Goal: Task Accomplishment & Management: Use online tool/utility

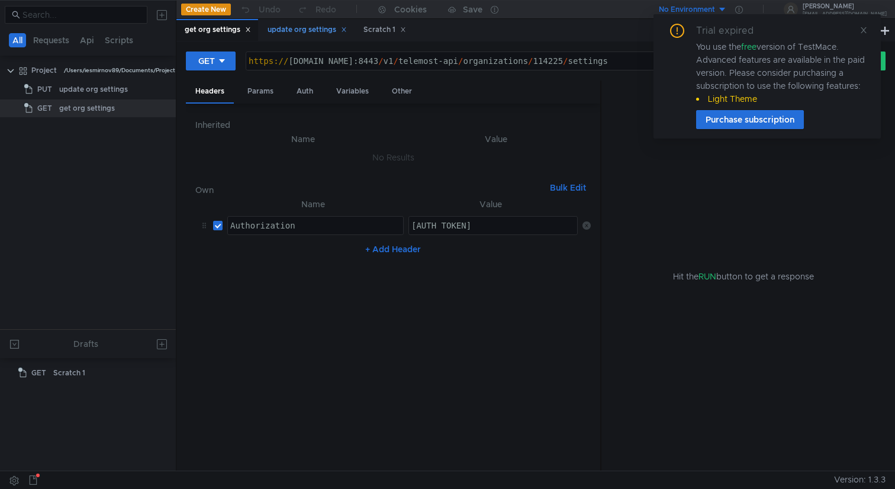
click at [308, 33] on div "update org settings" at bounding box center [307, 30] width 79 height 12
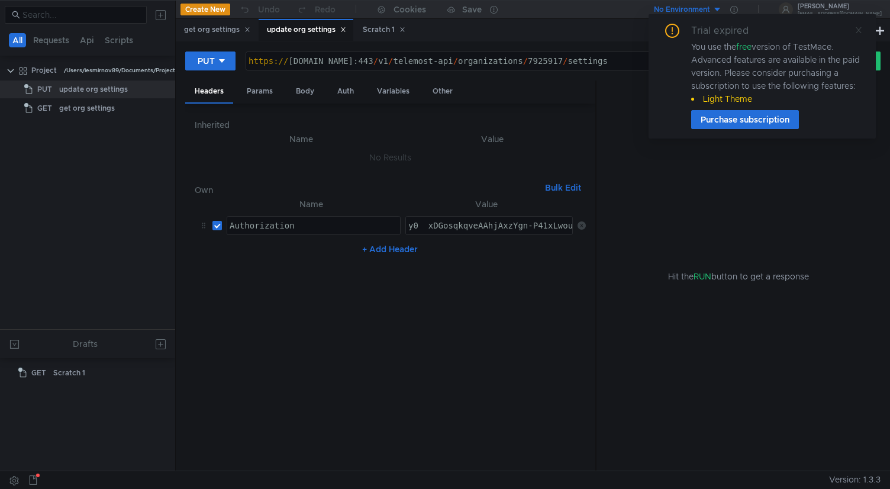
click at [859, 30] on icon at bounding box center [859, 30] width 8 height 8
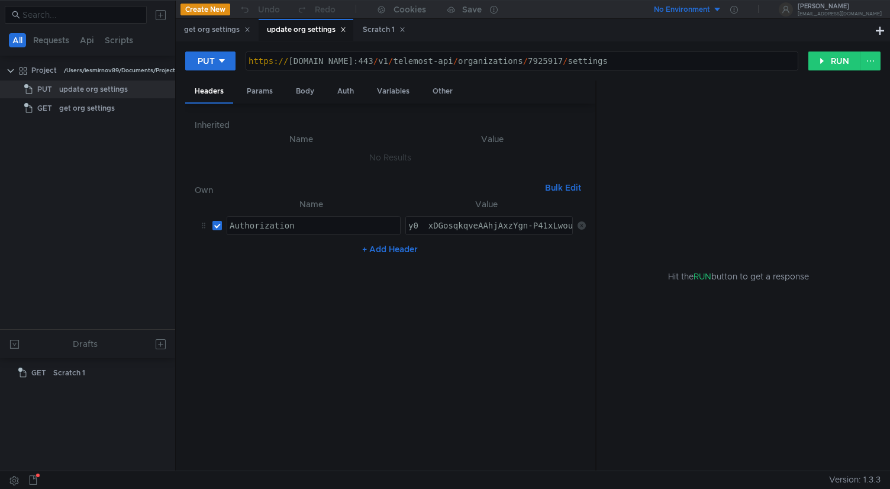
click at [584, 59] on div "https:// cloud-api.yandex.net:443 / v1 / telemost-api / organizations / 7925917…" at bounding box center [522, 70] width 552 height 28
type textarea "[URL][DOMAIN_NAME]"
click at [589, 62] on div "https:// cloud-api.yandex.net:443 / v1 / telemost-api / organizations / 7925917…" at bounding box center [522, 70] width 552 height 28
click at [315, 92] on div "Body" at bounding box center [304, 91] width 37 height 22
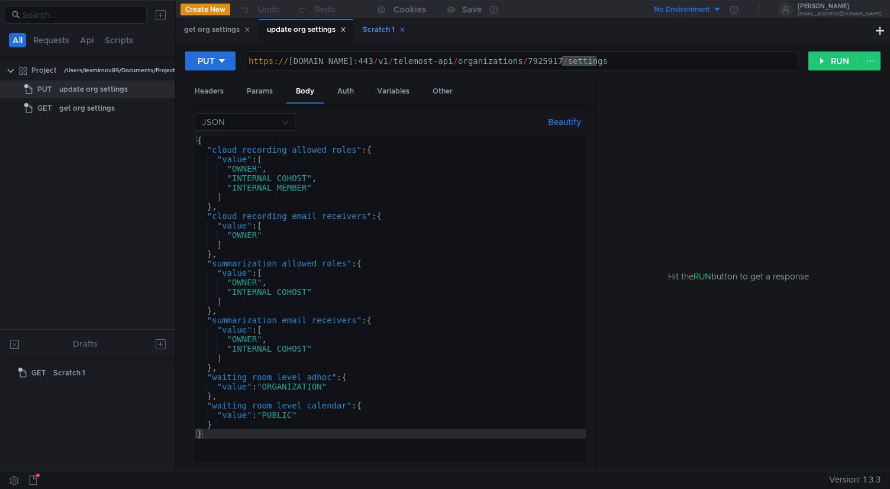
click at [379, 32] on div "Scratch 1" at bounding box center [384, 30] width 43 height 12
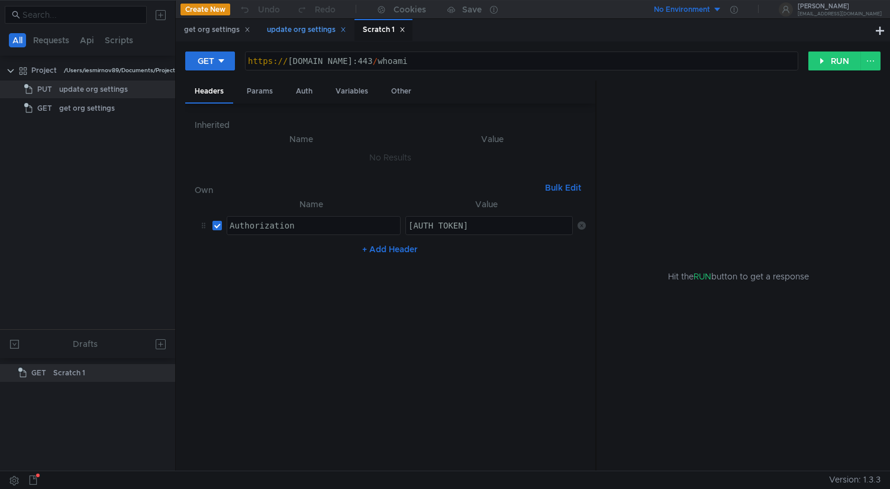
click at [304, 31] on div "update org settings" at bounding box center [306, 30] width 79 height 12
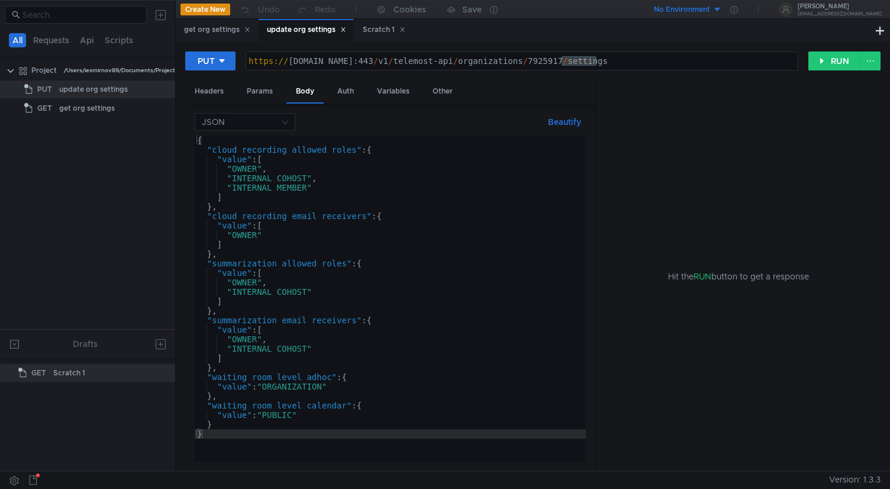
click at [682, 63] on div "https:// cloud-api.yandex.net:443 / v1 / telemost-api / organizations / 7925917…" at bounding box center [522, 70] width 552 height 28
click at [825, 60] on button "RUN" at bounding box center [835, 60] width 53 height 19
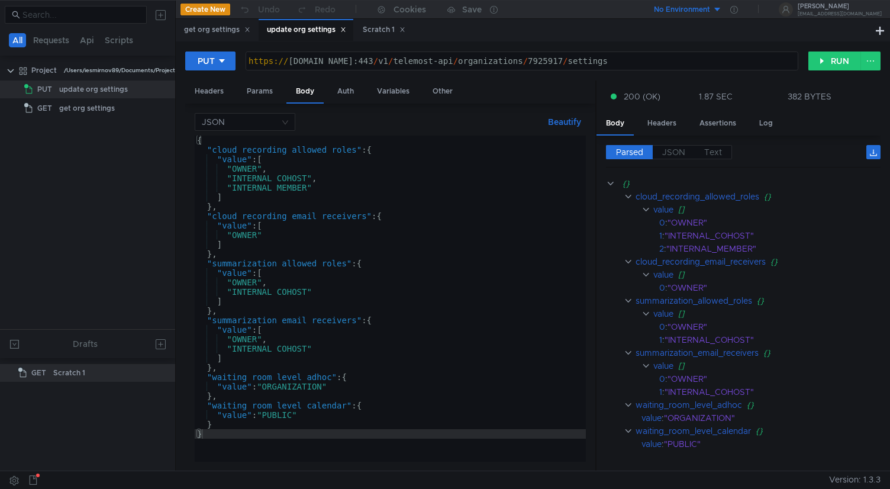
click at [521, 65] on div "https:// cloud-api.yandex.net:443 / v1 / telemost-api / organizations / 7925917…" at bounding box center [522, 70] width 552 height 28
click at [510, 62] on div "https:// cloud-api.yandex.net:443 / v1 / telemost-api / organizations / 7925917…" at bounding box center [522, 70] width 552 height 28
drag, startPoint x: 491, startPoint y: 62, endPoint x: 706, endPoint y: 62, distance: 215.4
click at [706, 62] on div "https:// cloud-api.yandex.net:443 / v1 / telemost-api / organizations / 7925917…" at bounding box center [522, 70] width 552 height 28
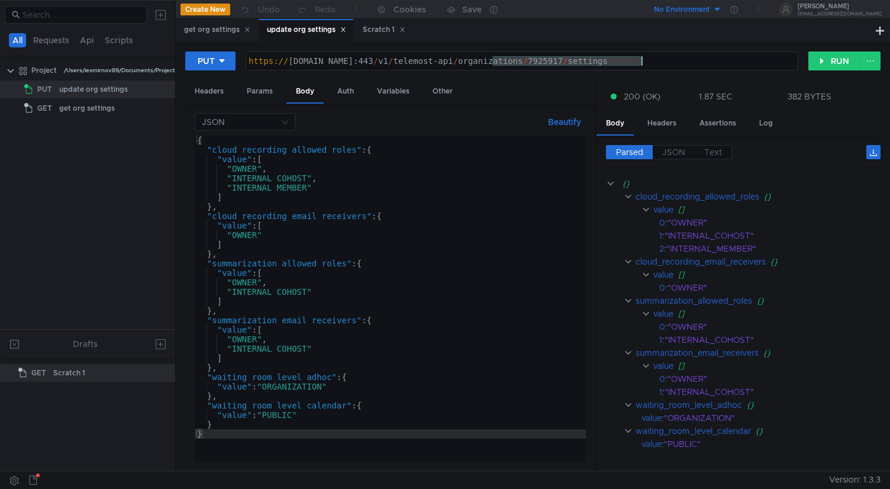
click at [121, 191] on tree-viewport "Project /Users/iesmirnov89/Documents/Project PUT update org settings GET get or…" at bounding box center [87, 194] width 175 height 269
